Goal: Task Accomplishment & Management: Complete application form

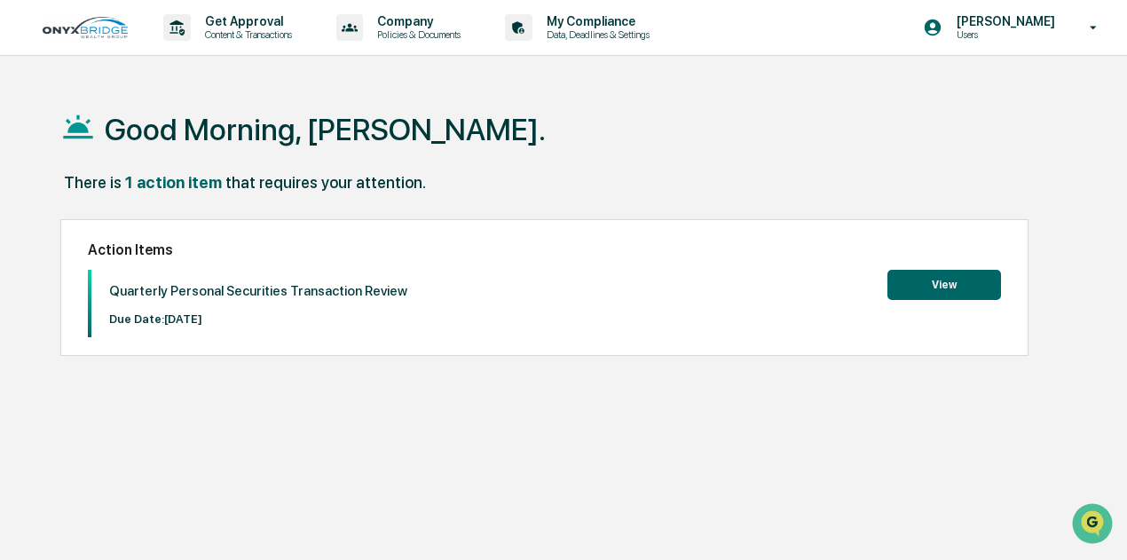
click at [943, 273] on button "View" at bounding box center [945, 285] width 114 height 30
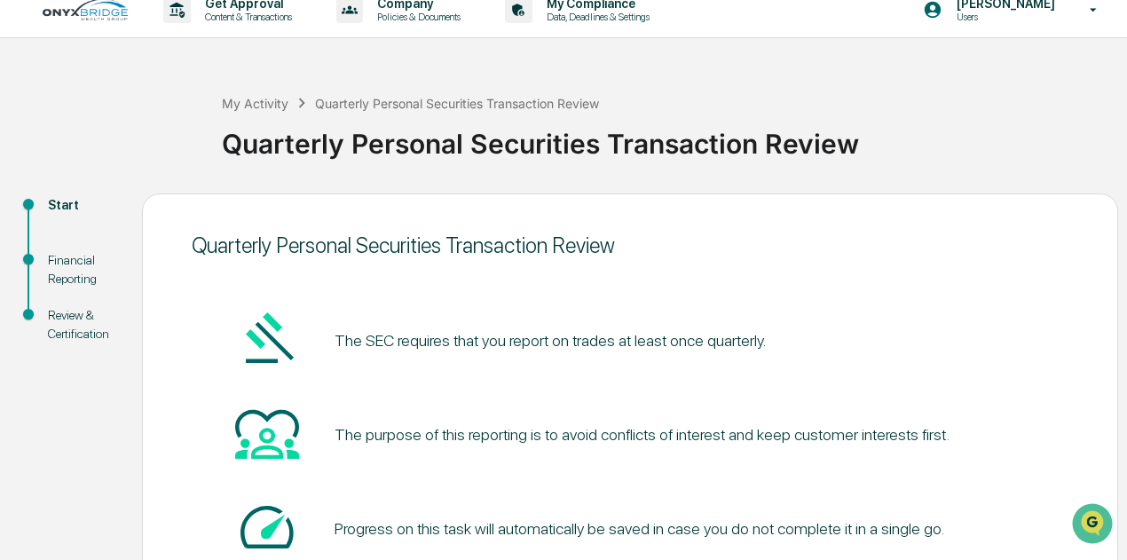
scroll to position [155, 0]
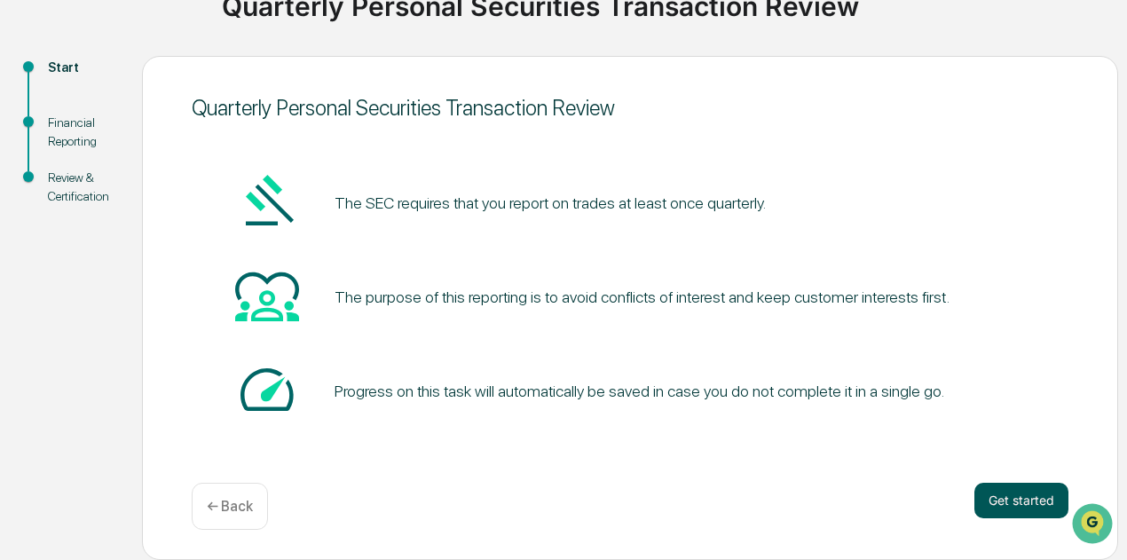
click at [1002, 508] on button "Get started" at bounding box center [1022, 501] width 94 height 36
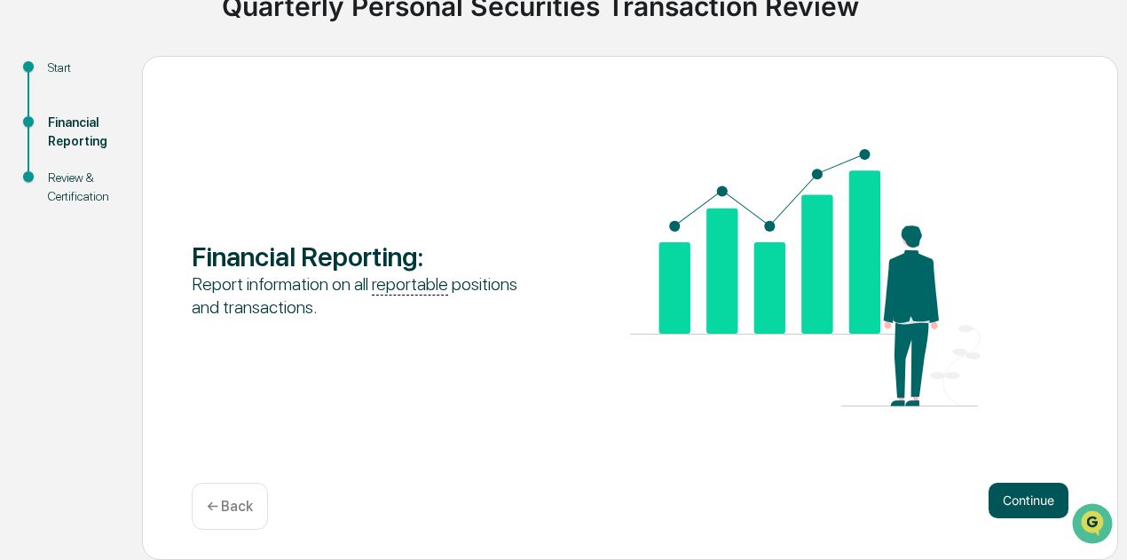
click at [1022, 495] on button "Continue" at bounding box center [1029, 501] width 80 height 36
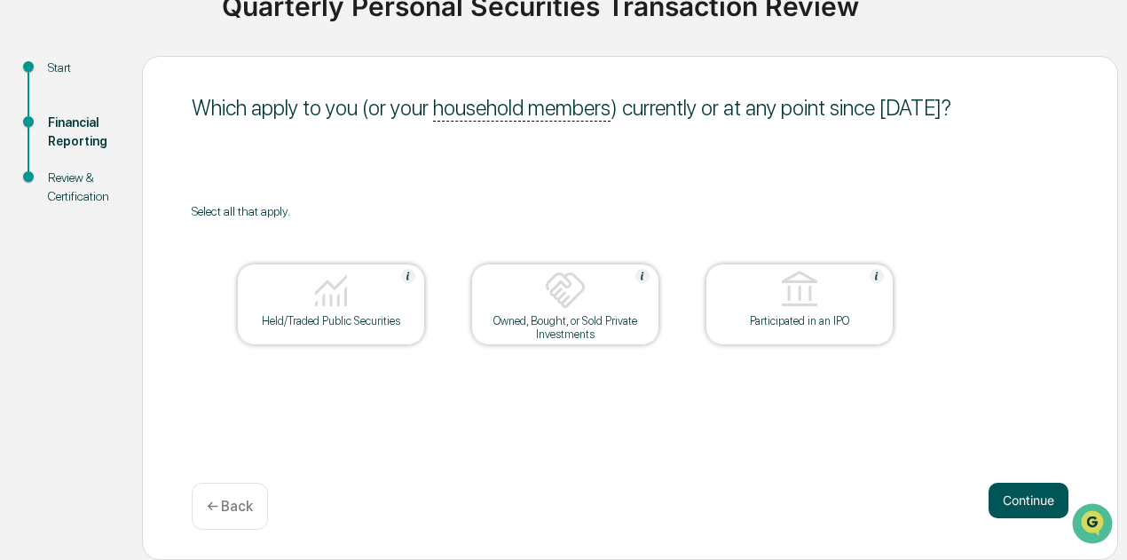
click at [1005, 497] on button "Continue" at bounding box center [1029, 501] width 80 height 36
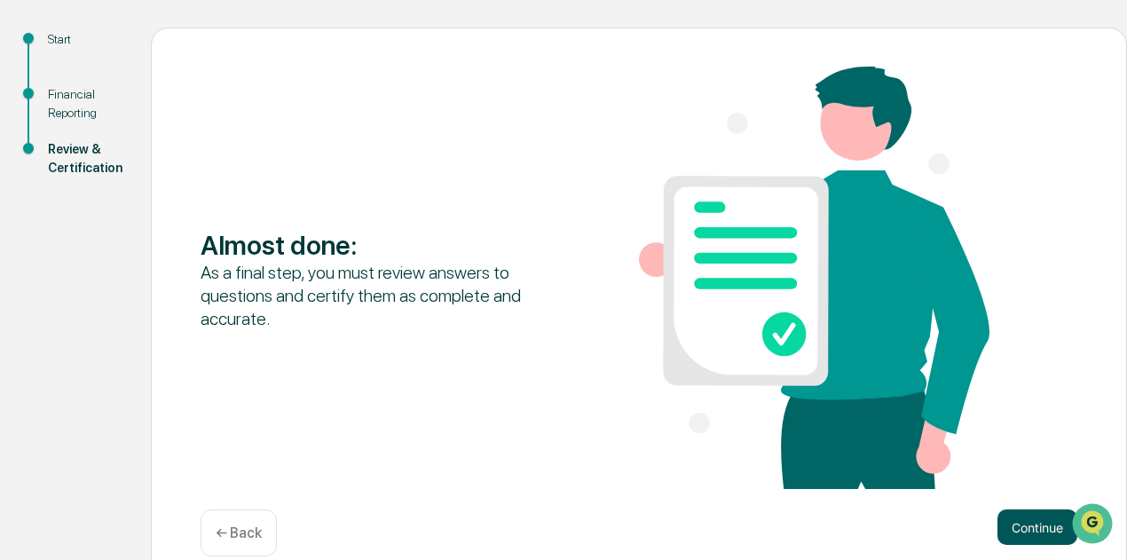
scroll to position [211, 0]
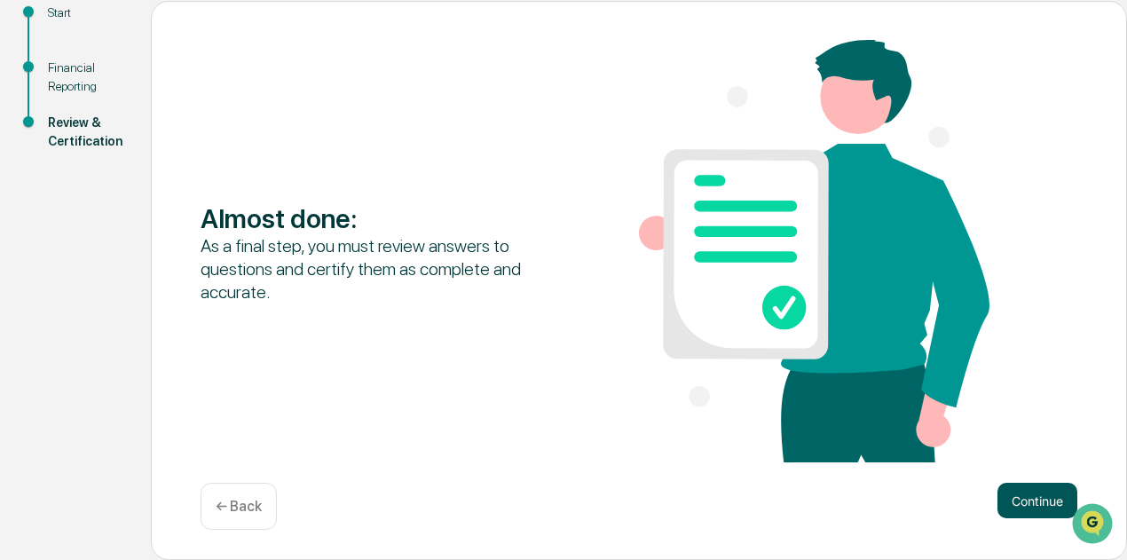
click at [1007, 483] on button "Continue" at bounding box center [1038, 501] width 80 height 36
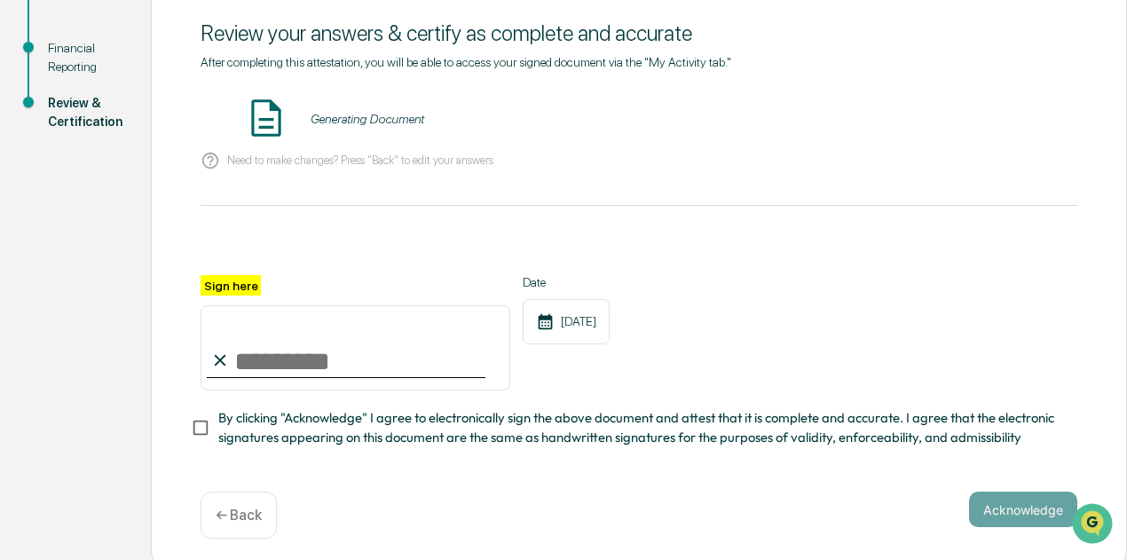
scroll to position [247, 0]
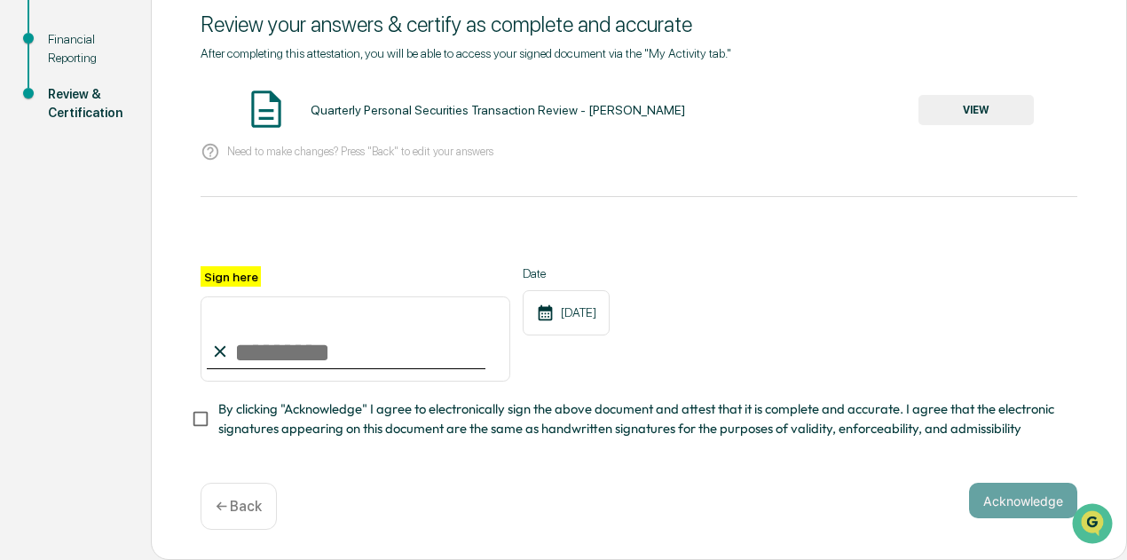
click at [267, 353] on input "Sign here" at bounding box center [356, 338] width 310 height 85
type input "**********"
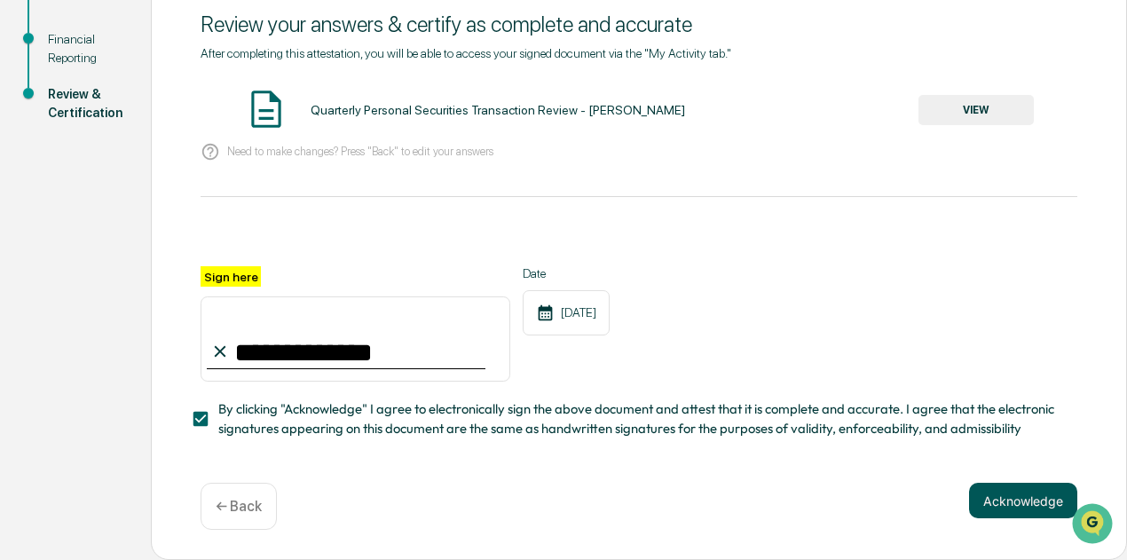
click at [990, 499] on button "Acknowledge" at bounding box center [1023, 501] width 108 height 36
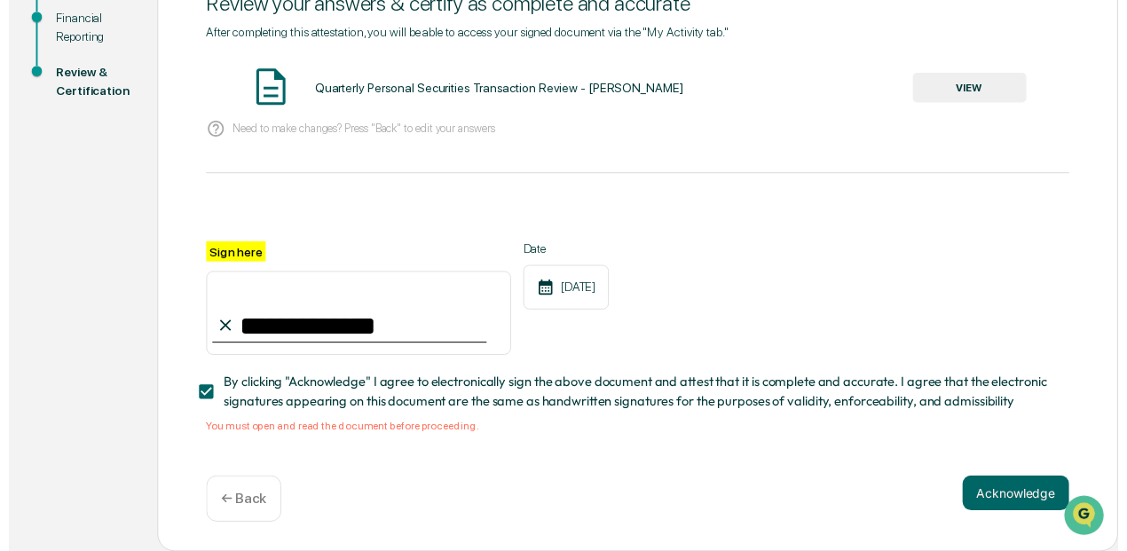
scroll to position [269, 0]
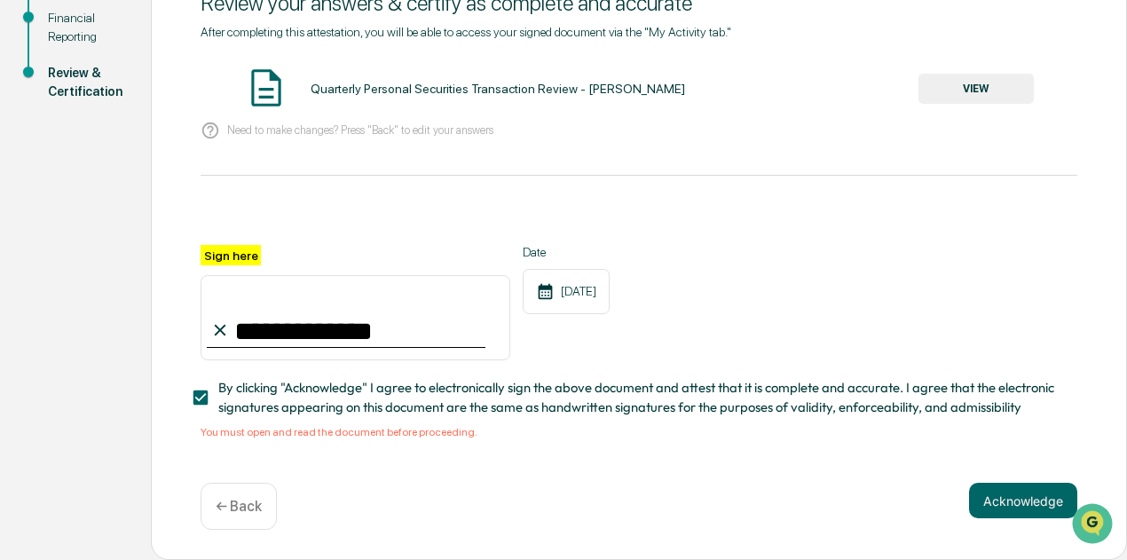
click at [956, 86] on button "VIEW" at bounding box center [976, 89] width 115 height 30
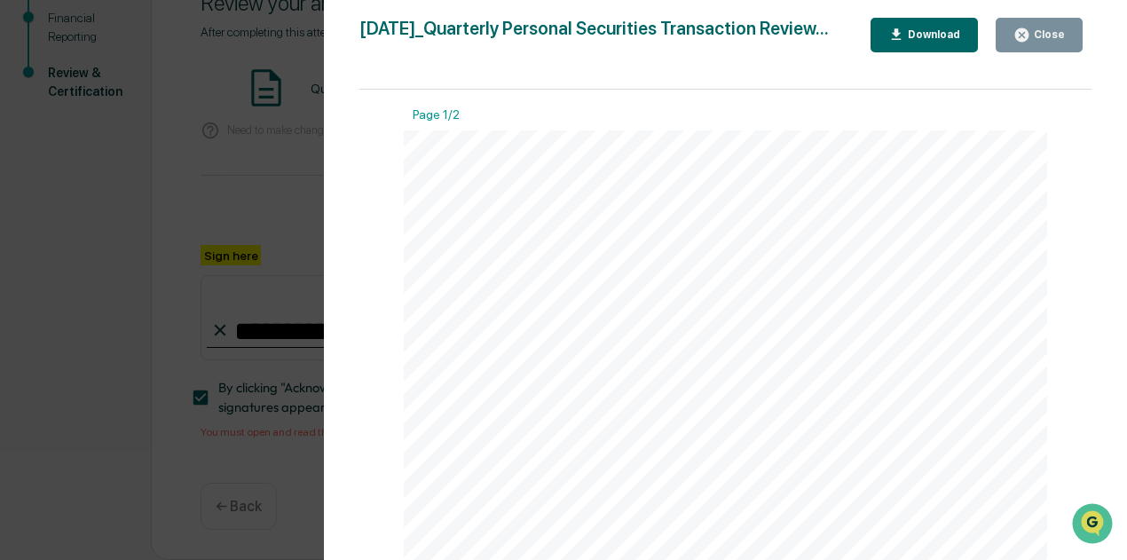
click at [927, 37] on div "Download" at bounding box center [932, 34] width 56 height 12
drag, startPoint x: 1004, startPoint y: 111, endPoint x: 1012, endPoint y: 100, distance: 13.3
click at [1004, 111] on div "Page 1/2" at bounding box center [725, 118] width 643 height 23
click at [1048, 26] on button "Close" at bounding box center [1039, 35] width 87 height 35
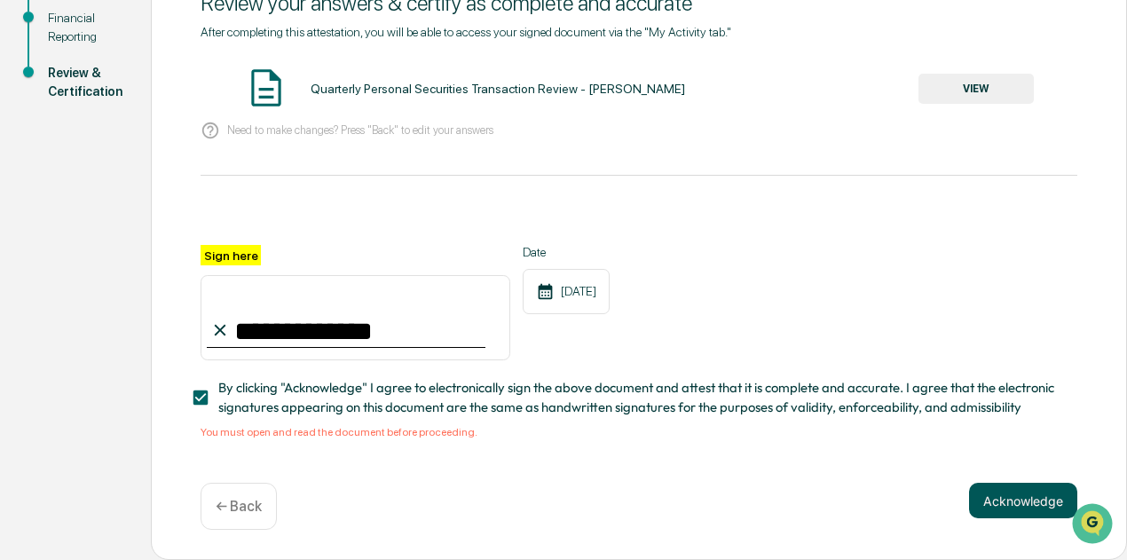
click at [1019, 509] on button "Acknowledge" at bounding box center [1023, 501] width 108 height 36
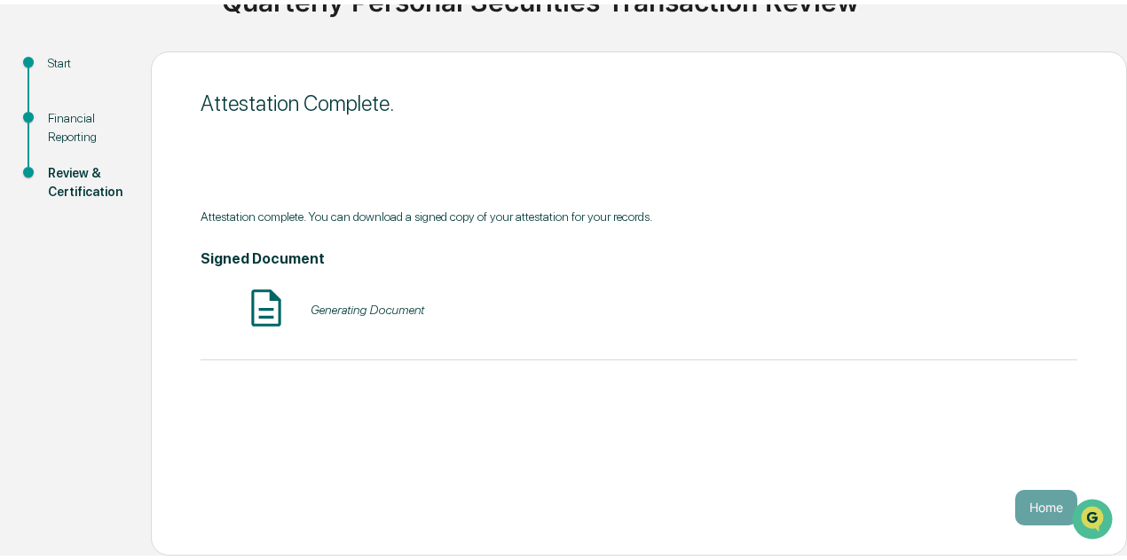
scroll to position [155, 0]
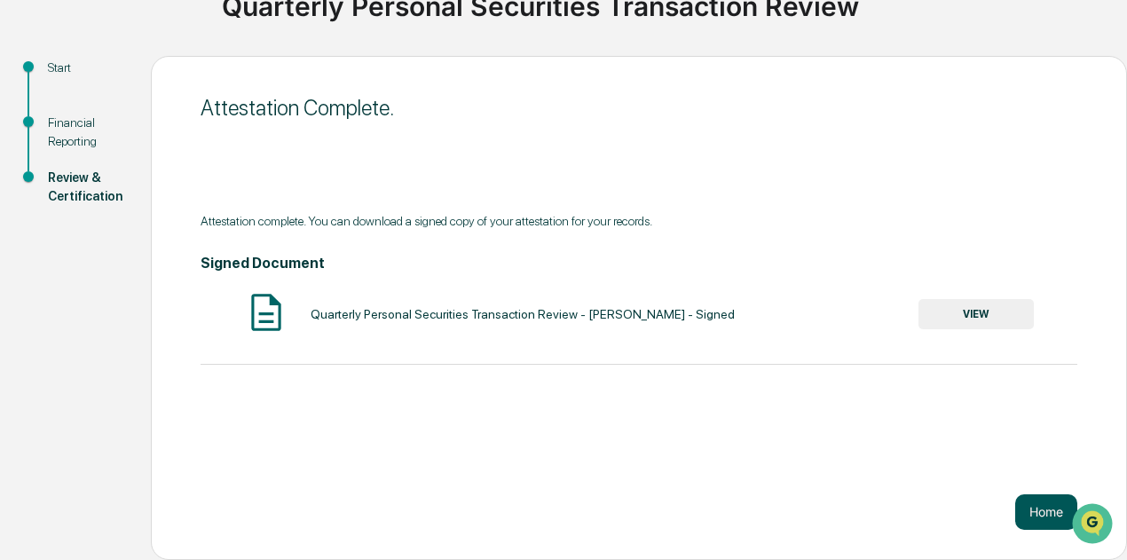
click at [1032, 506] on button "Home" at bounding box center [1046, 512] width 62 height 36
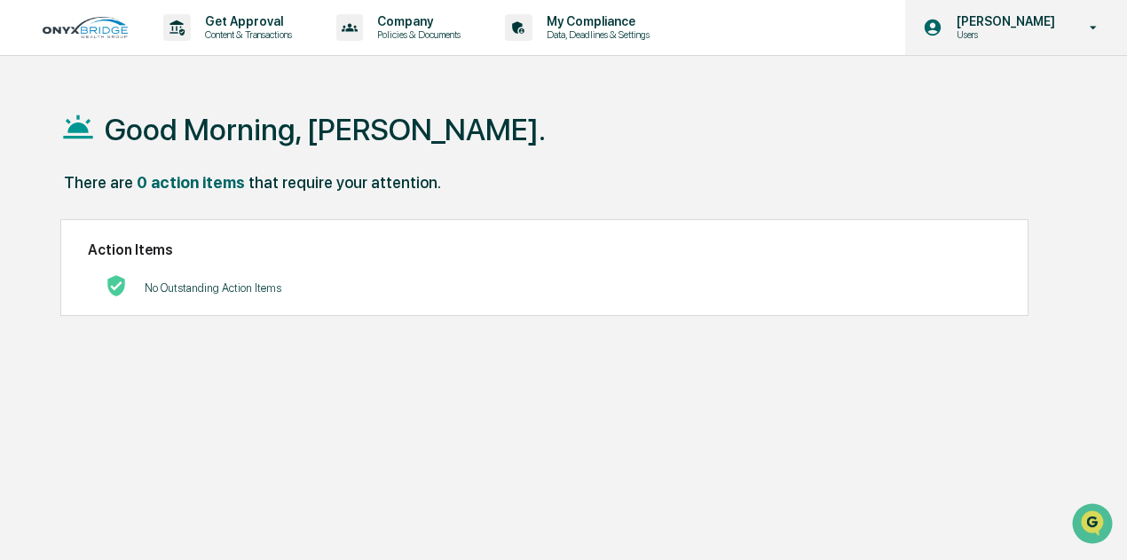
click at [1034, 17] on p "[PERSON_NAME]" at bounding box center [1004, 21] width 122 height 14
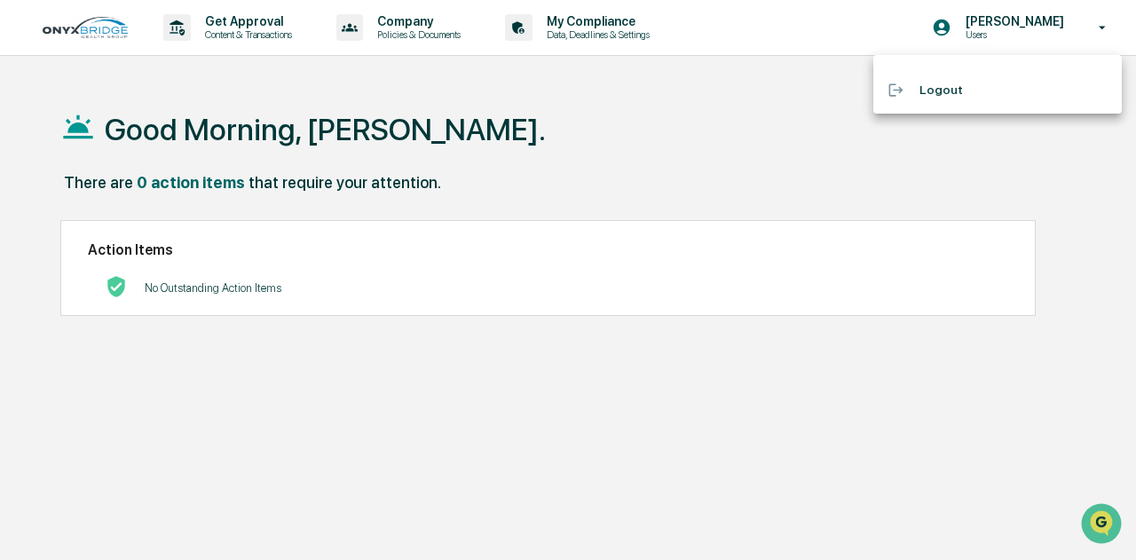
click at [982, 83] on li "Logout" at bounding box center [997, 90] width 249 height 33
